Goal: Find contact information: Find contact information

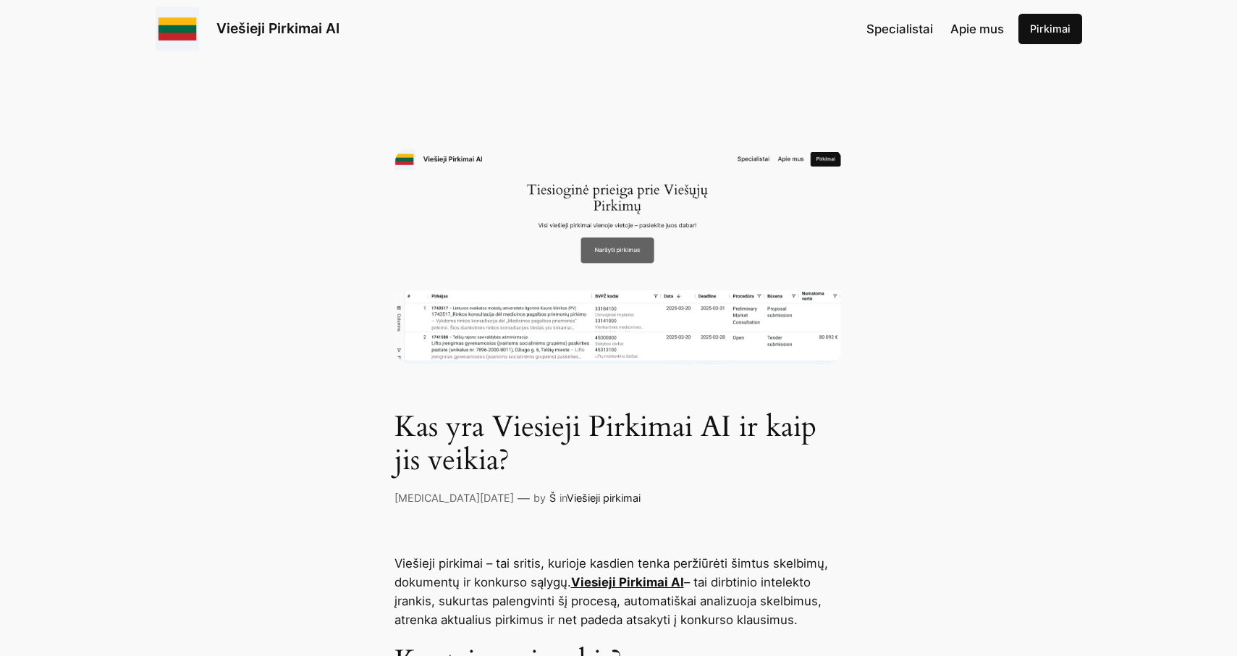
click at [908, 32] on span "Specialistai" at bounding box center [899, 29] width 67 height 14
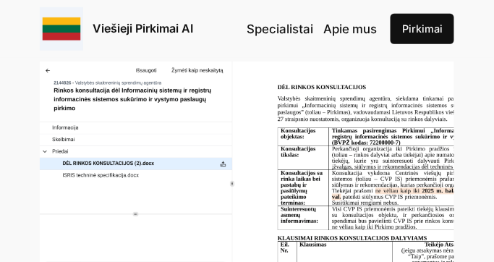
scroll to position [980, 0]
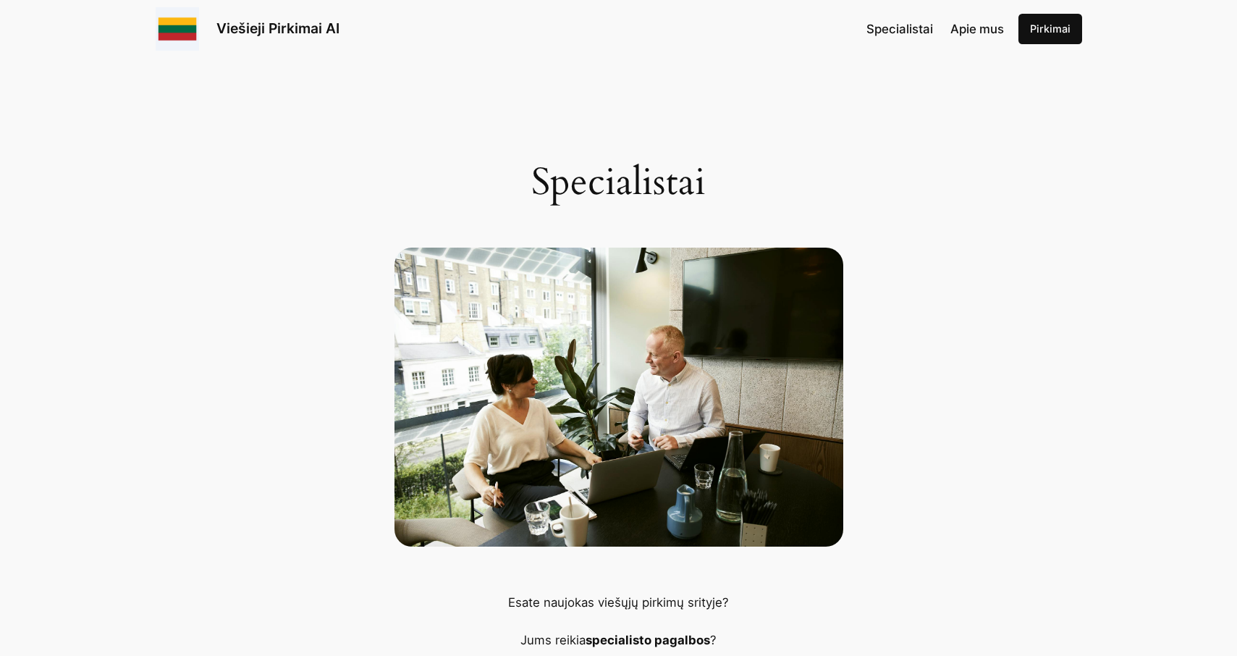
click at [904, 31] on span "Specialistai" at bounding box center [899, 29] width 67 height 14
click at [1047, 26] on link "Pirkimai" at bounding box center [1050, 29] width 64 height 30
